Goal: Task Accomplishment & Management: Use online tool/utility

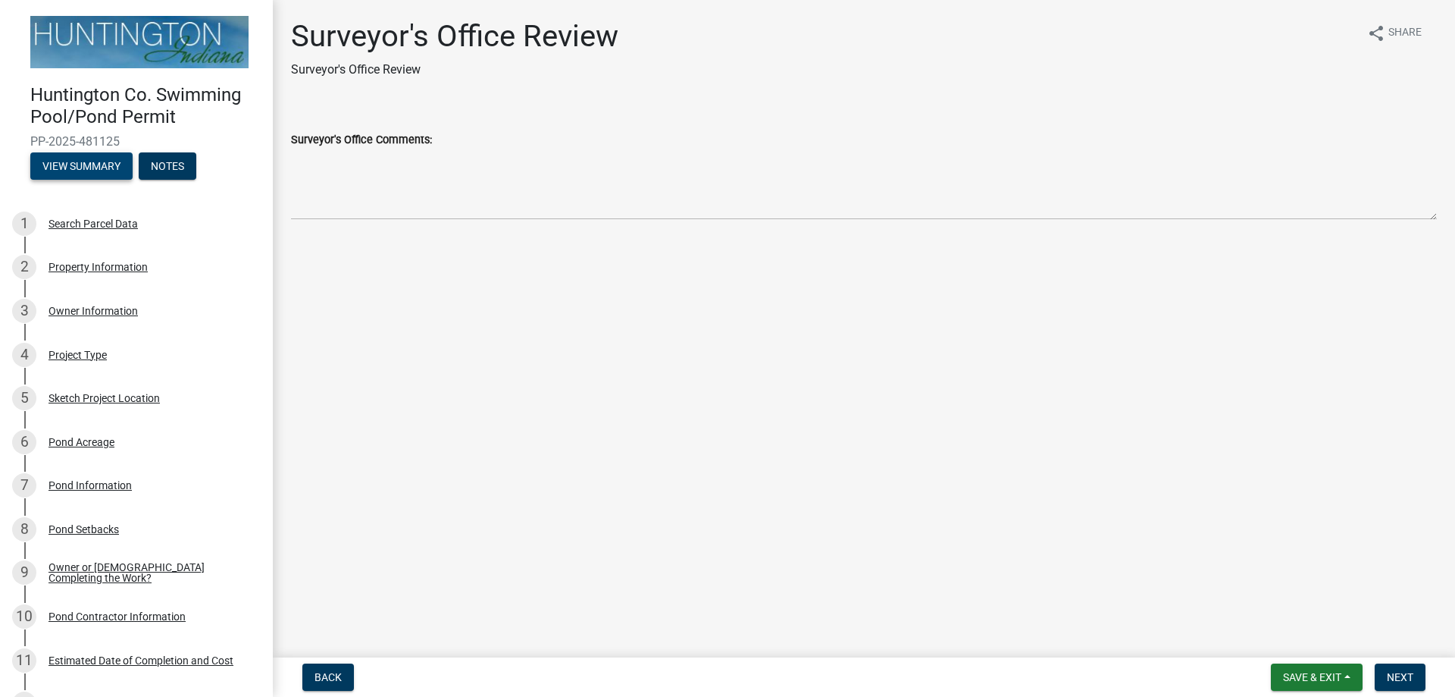
click at [104, 156] on button "View Summary" at bounding box center [81, 165] width 102 height 27
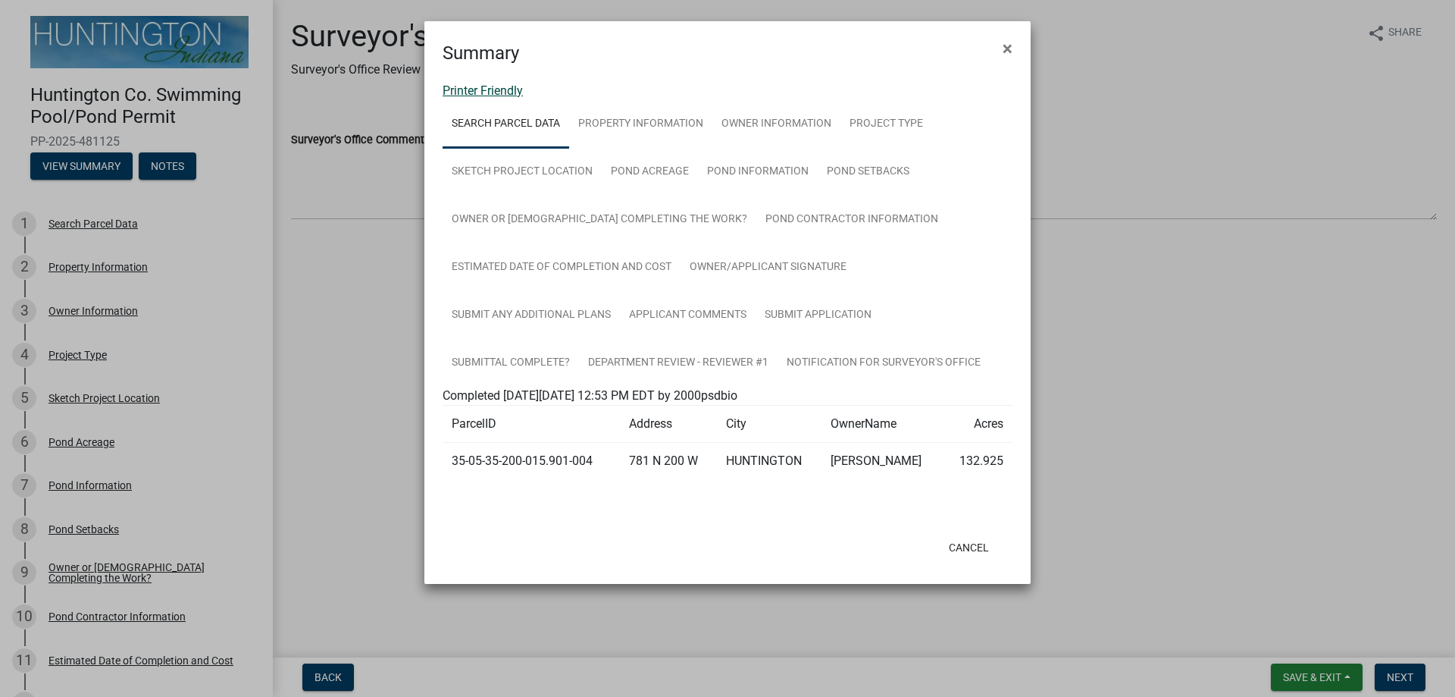
click at [497, 87] on link "Printer Friendly" at bounding box center [483, 90] width 80 height 14
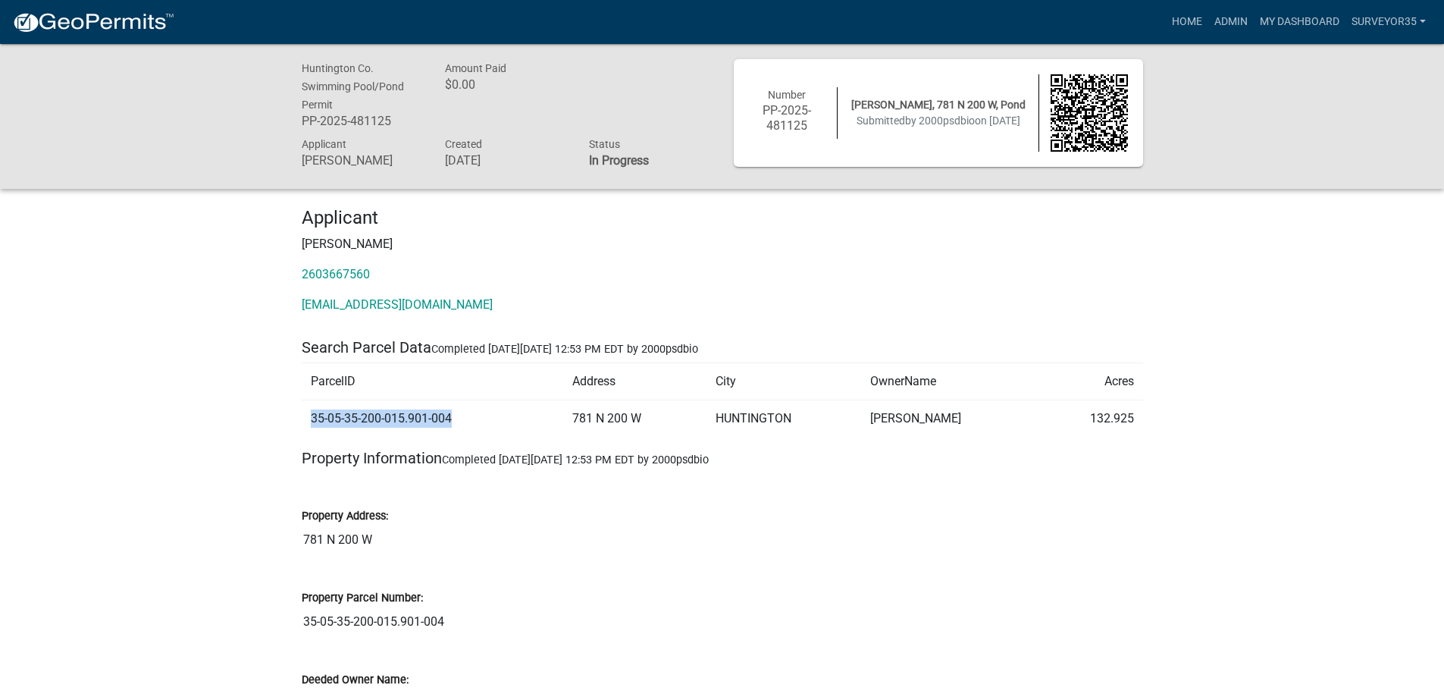
drag, startPoint x: 450, startPoint y: 414, endPoint x: 311, endPoint y: 409, distance: 139.5
click at [311, 409] on td "35-05-35-200-015.901-004" at bounding box center [433, 417] width 262 height 37
copy td "35-05-35-200-015.901-004"
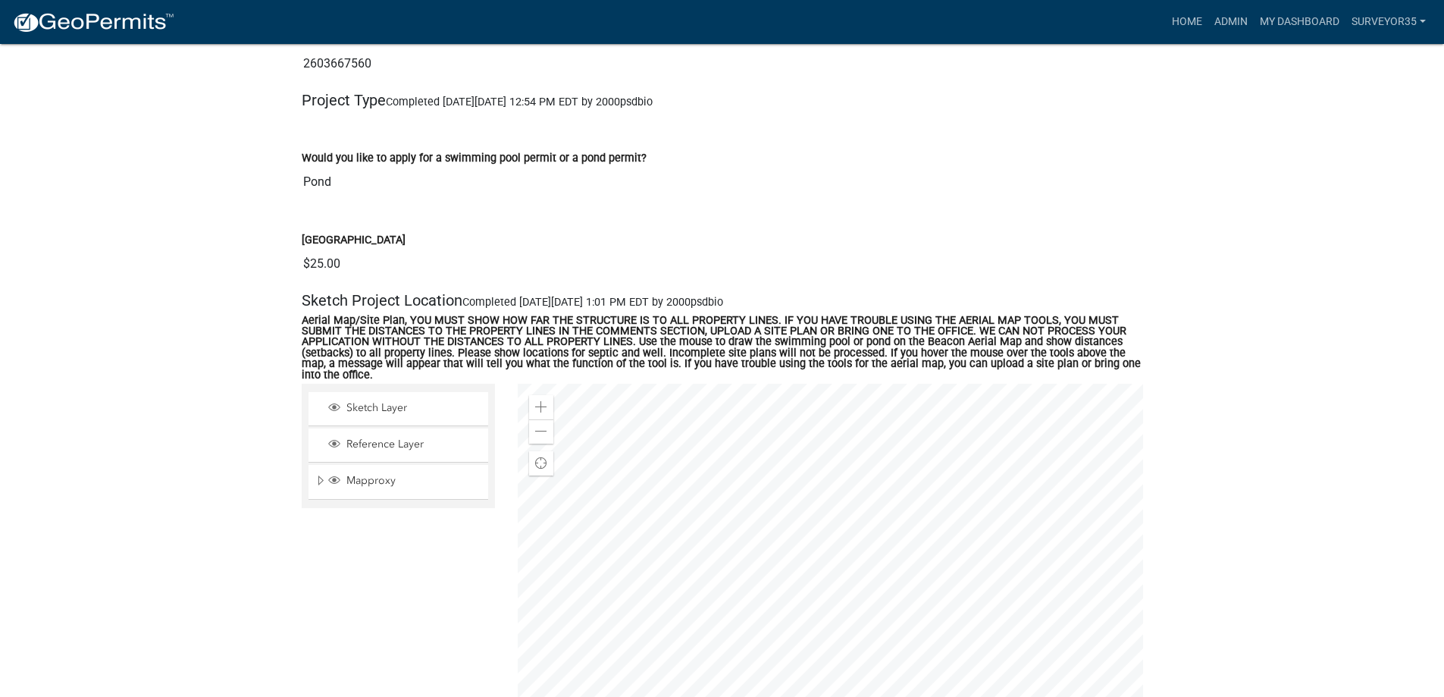
scroll to position [985, 0]
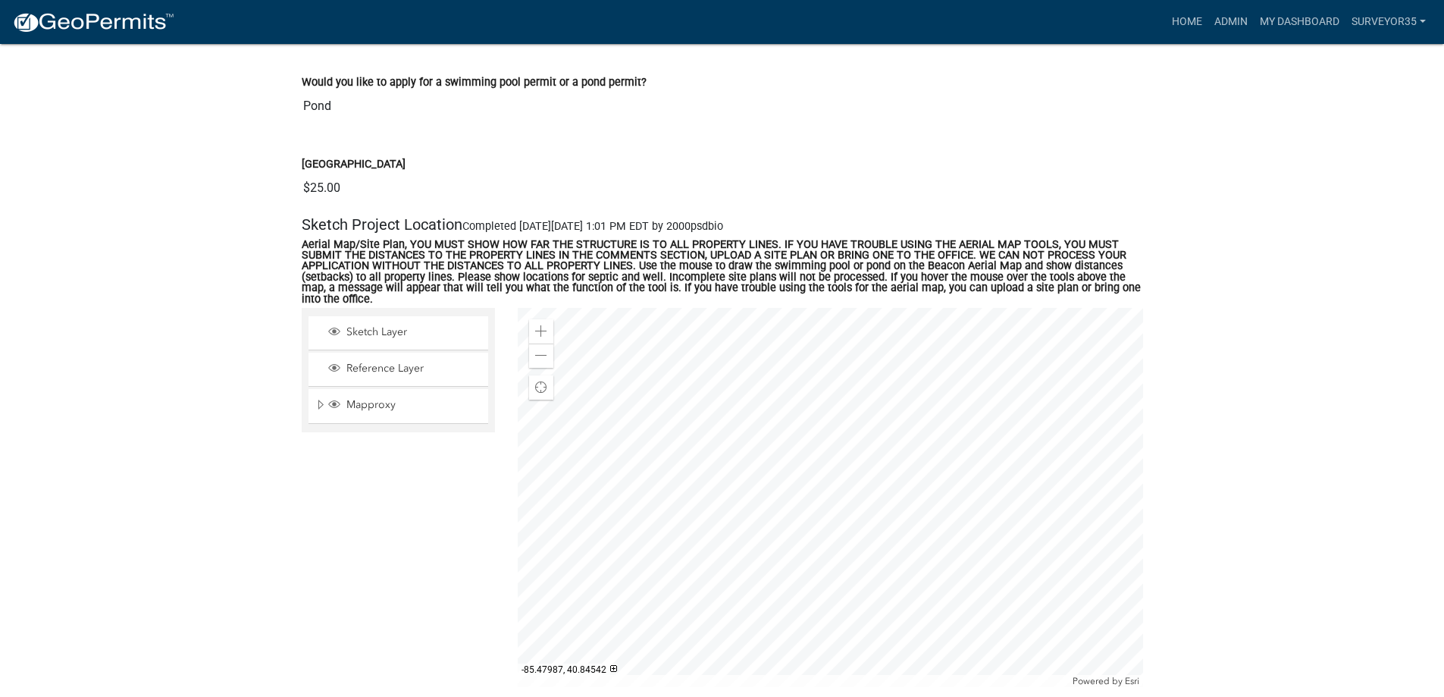
click at [932, 372] on div at bounding box center [830, 497] width 625 height 379
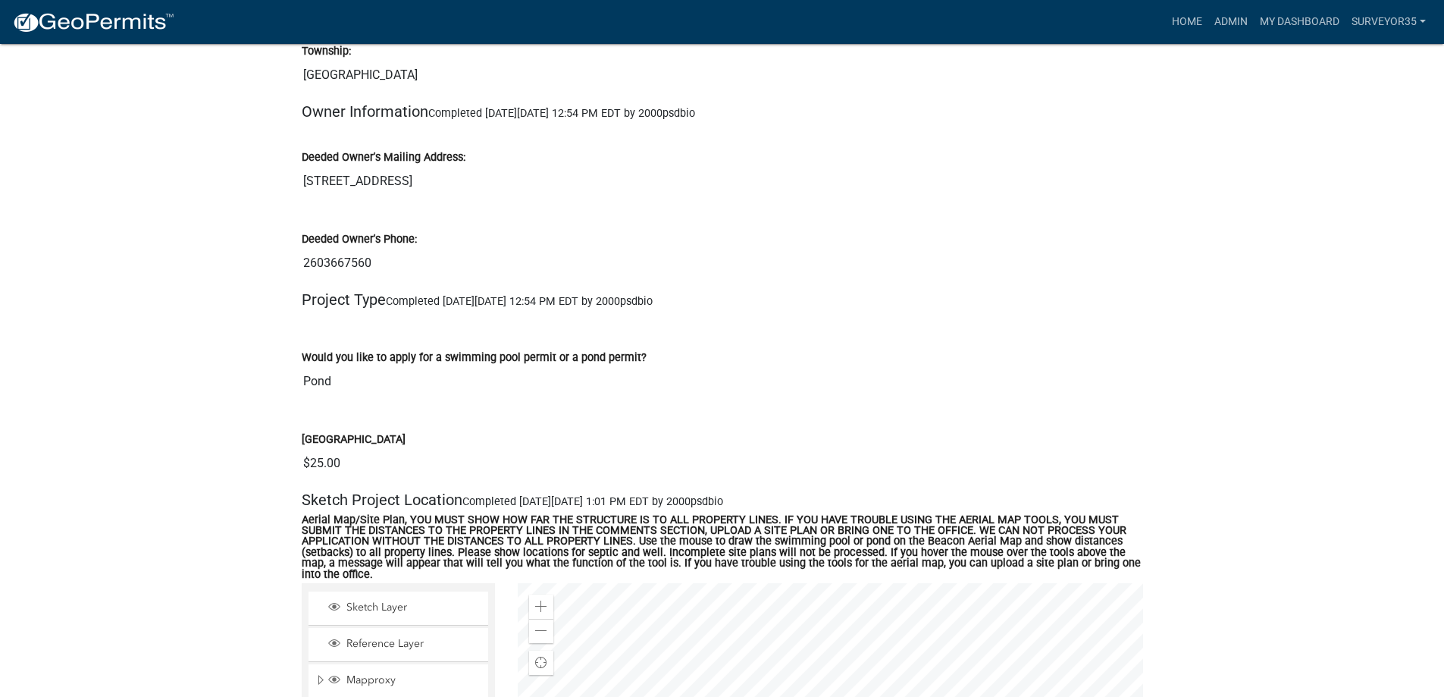
scroll to position [682, 0]
